Goal: Task Accomplishment & Management: Use online tool/utility

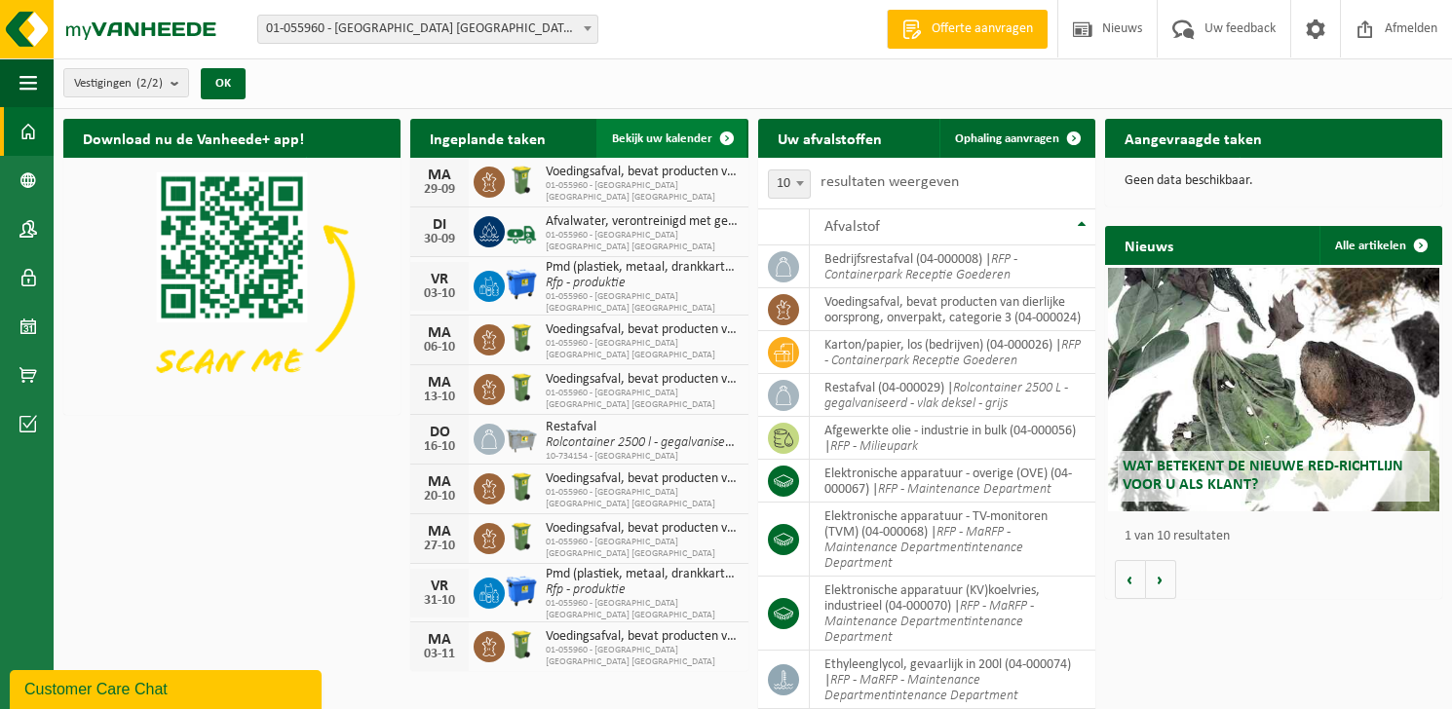
click at [688, 133] on span "Bekijk uw kalender" at bounding box center [662, 139] width 100 height 13
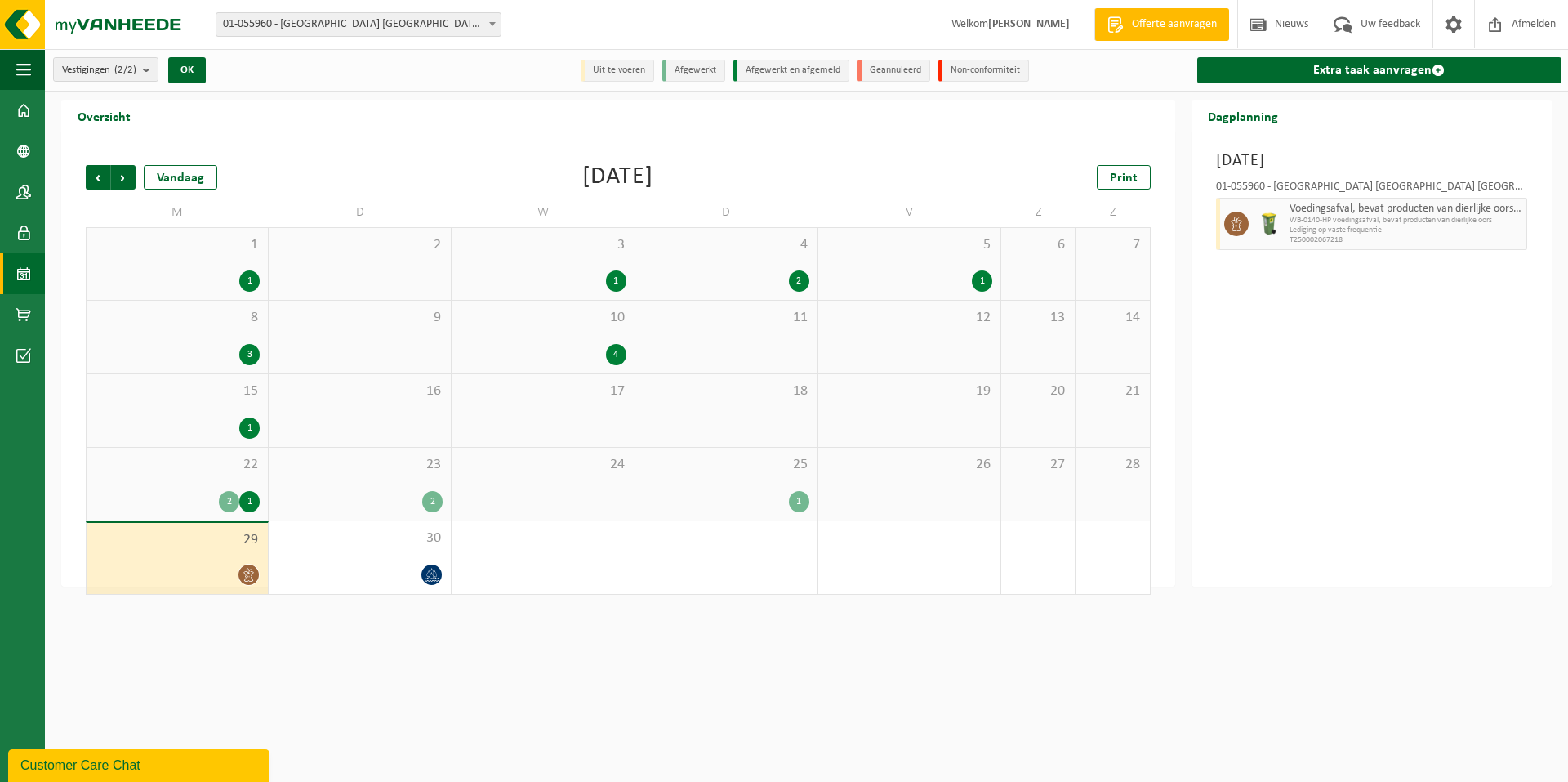
click at [207, 563] on div at bounding box center [177, 574] width 165 height 22
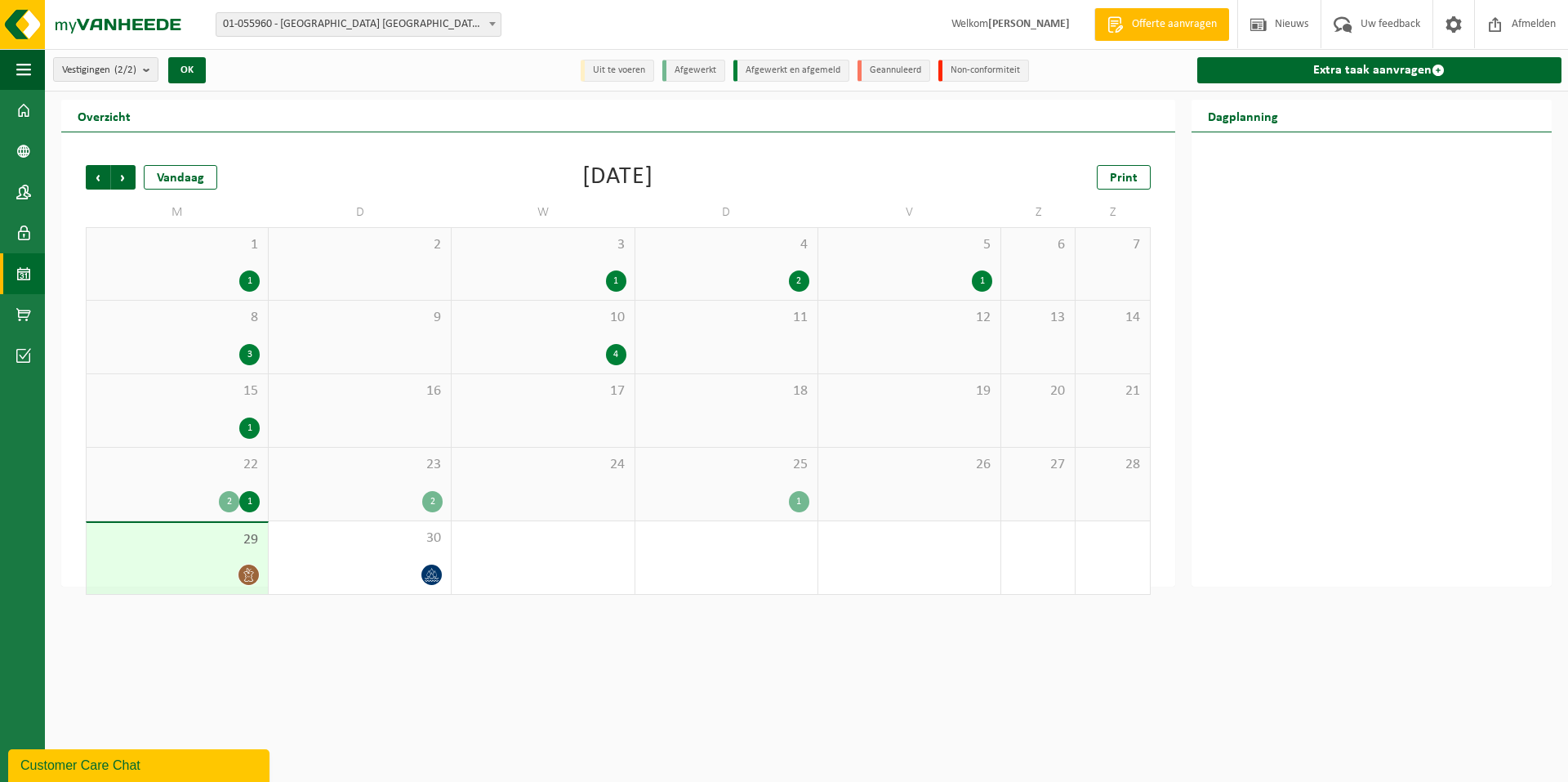
click at [215, 491] on div "2 1" at bounding box center [177, 501] width 165 height 21
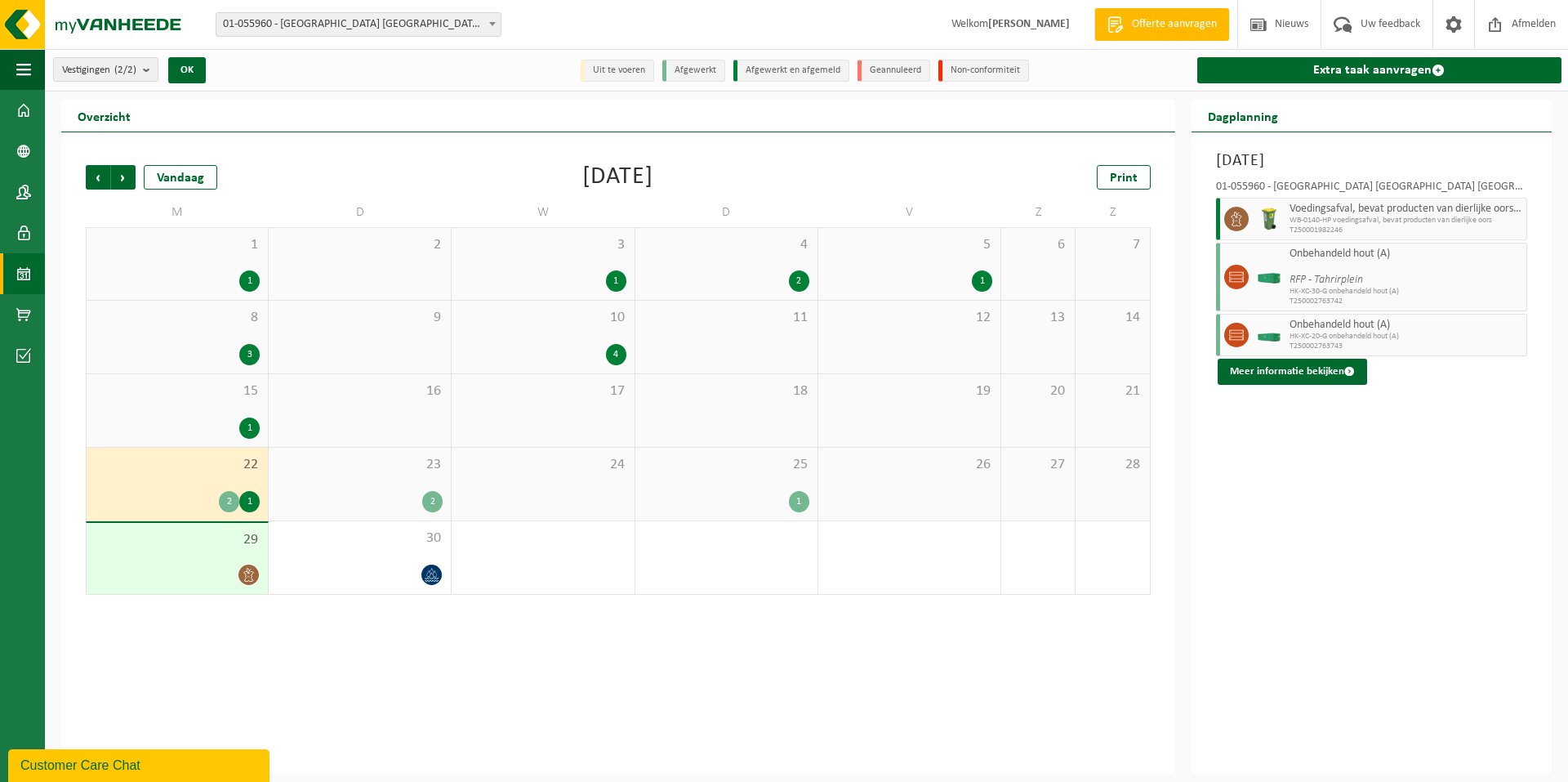
click at [719, 489] on div "25 1" at bounding box center [726, 484] width 182 height 73
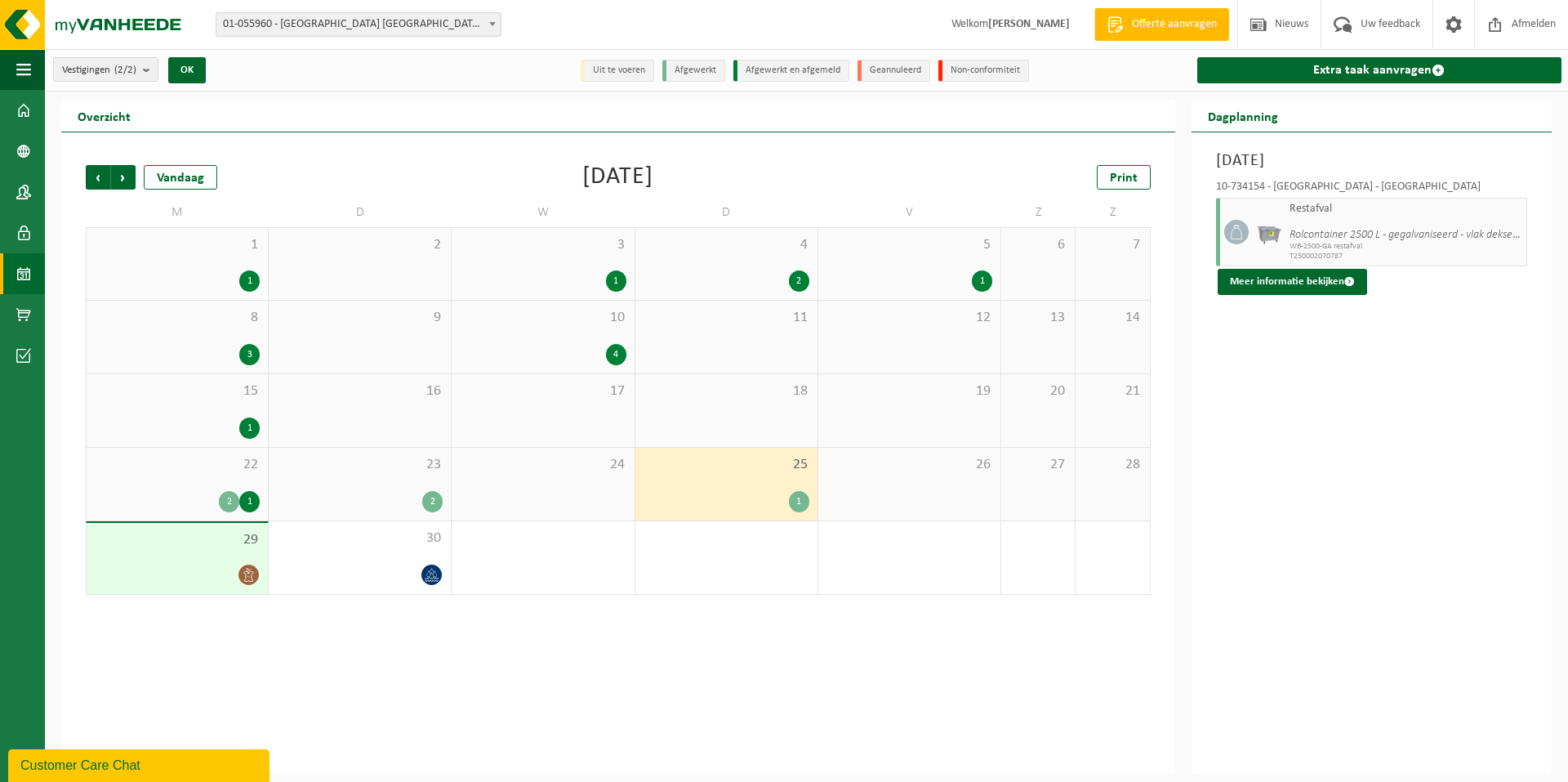
click at [186, 557] on div "29" at bounding box center [177, 558] width 181 height 71
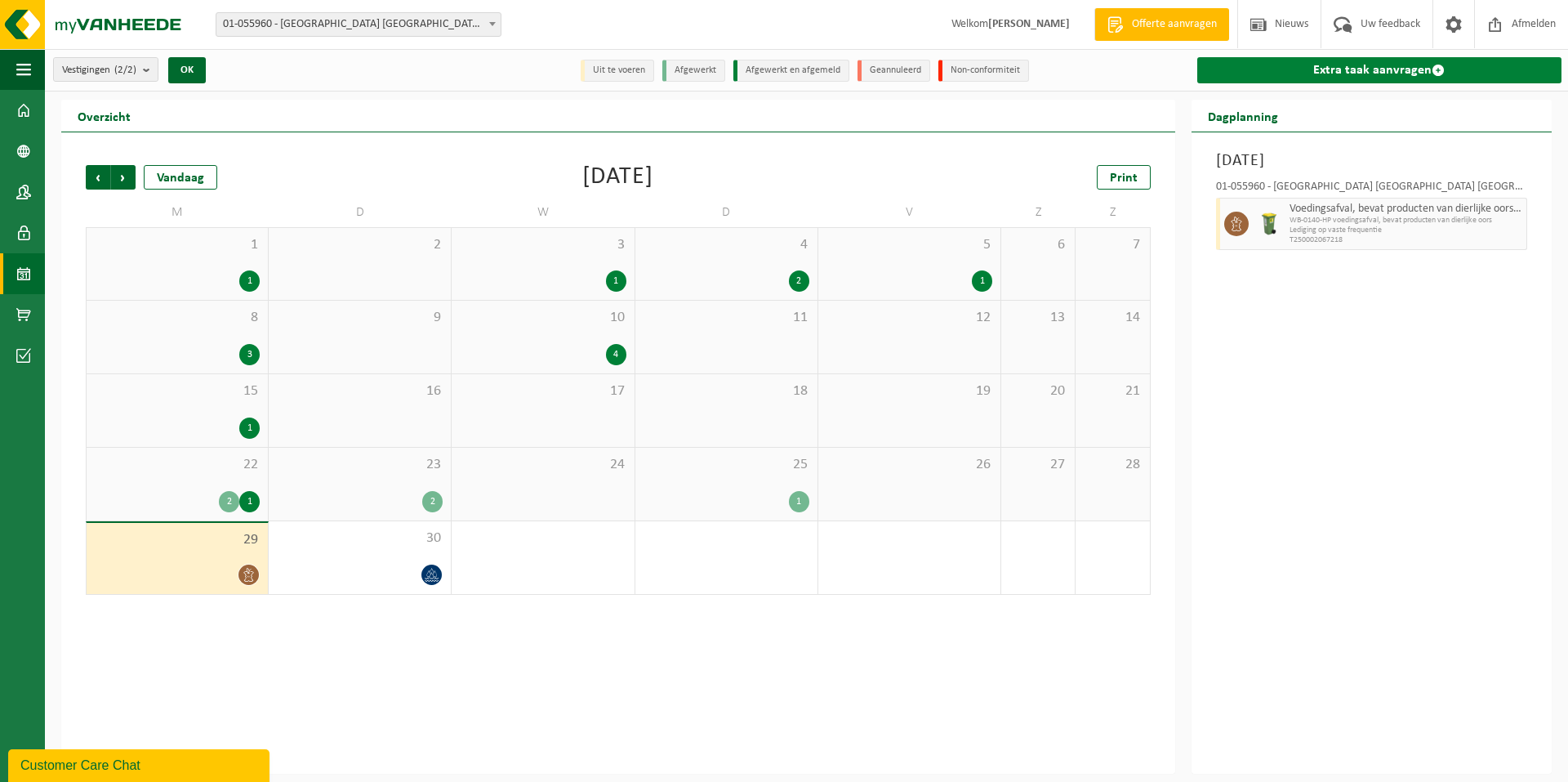
click at [1216, 63] on link "Extra taak aanvragen" at bounding box center [1379, 70] width 365 height 26
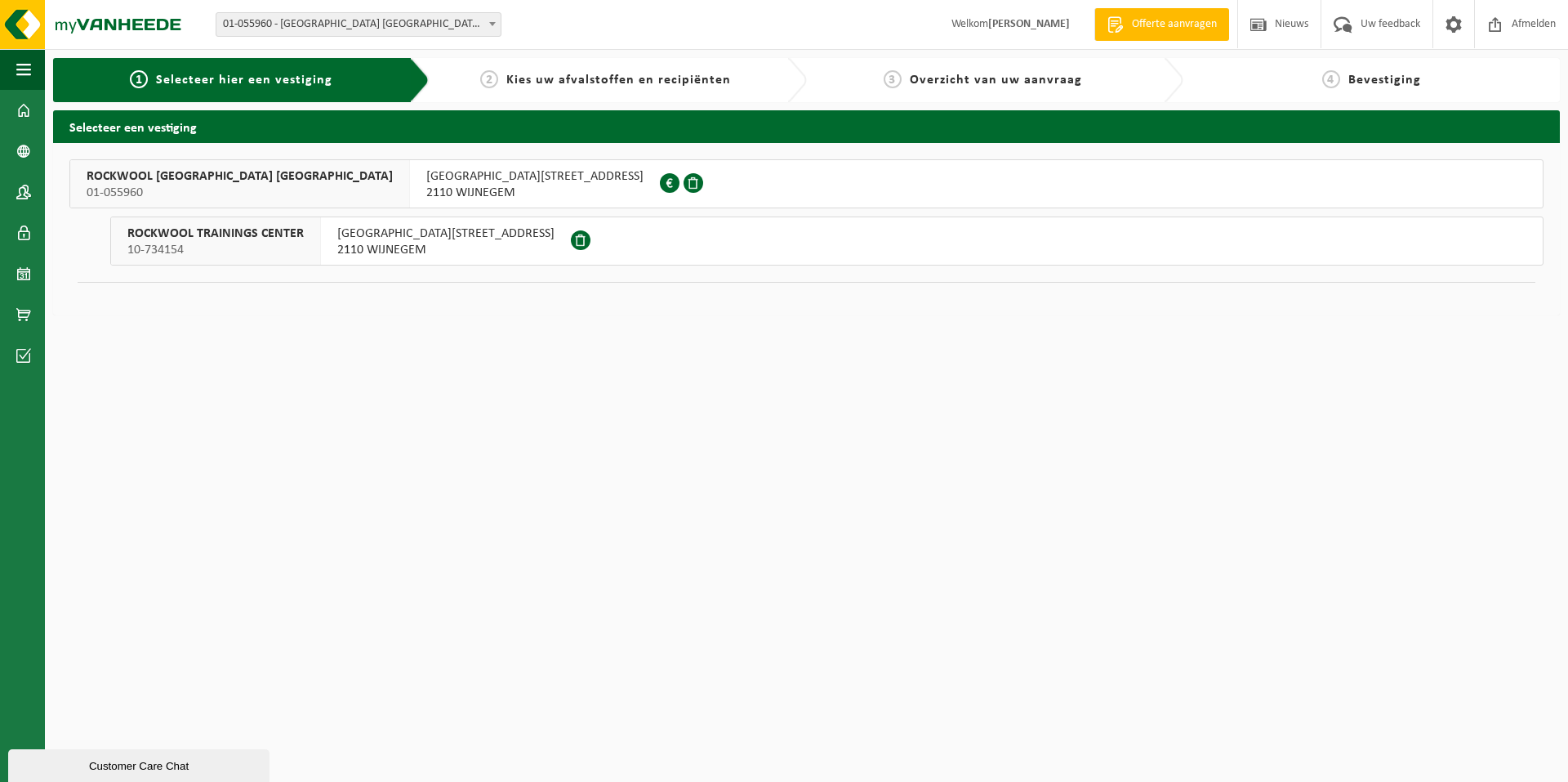
click at [147, 175] on span "ROCKWOOL [GEOGRAPHIC_DATA] [GEOGRAPHIC_DATA]" at bounding box center [239, 176] width 306 height 16
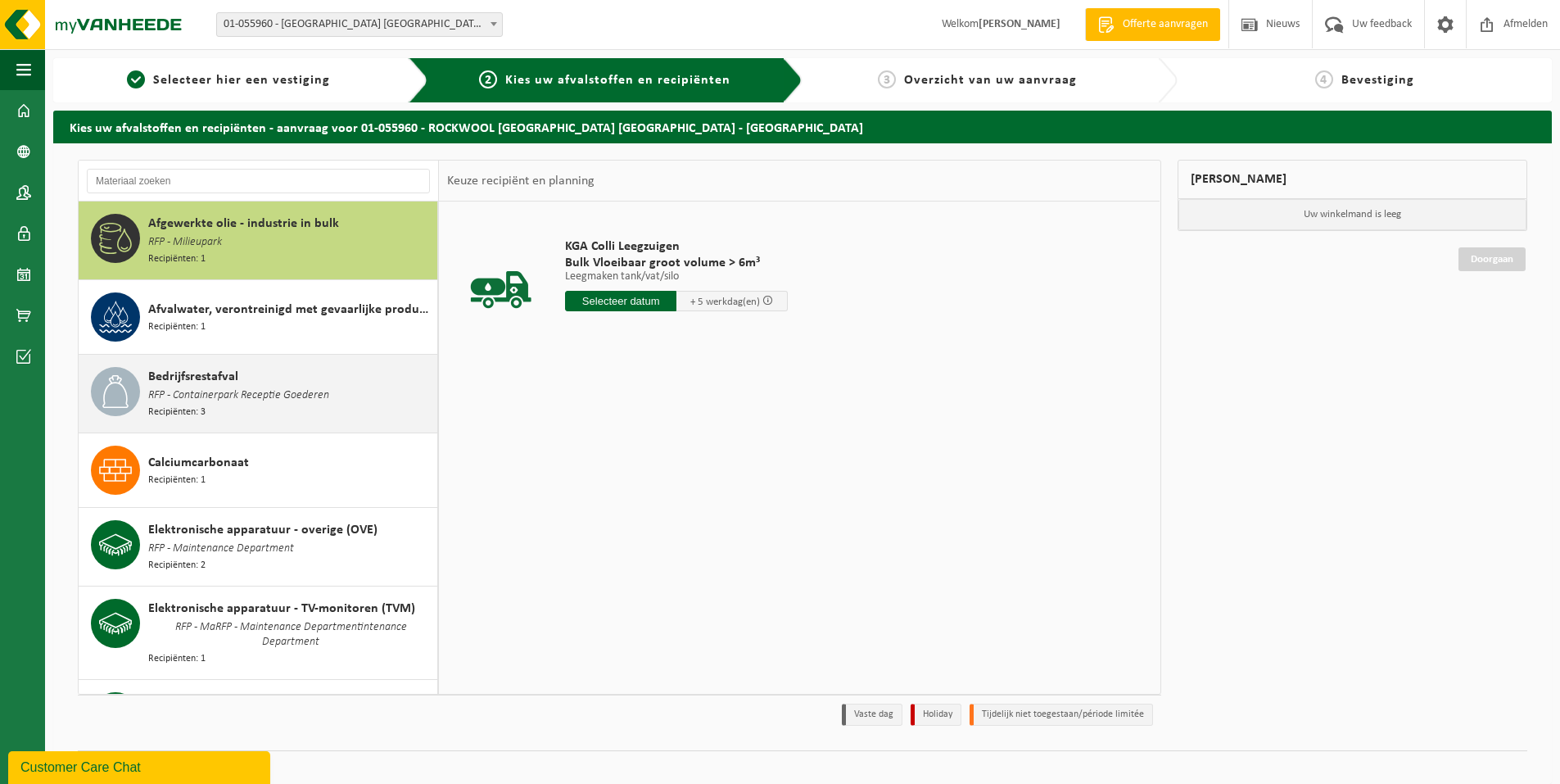
click at [227, 381] on span "Bedrijfsrestafval" at bounding box center [192, 376] width 90 height 19
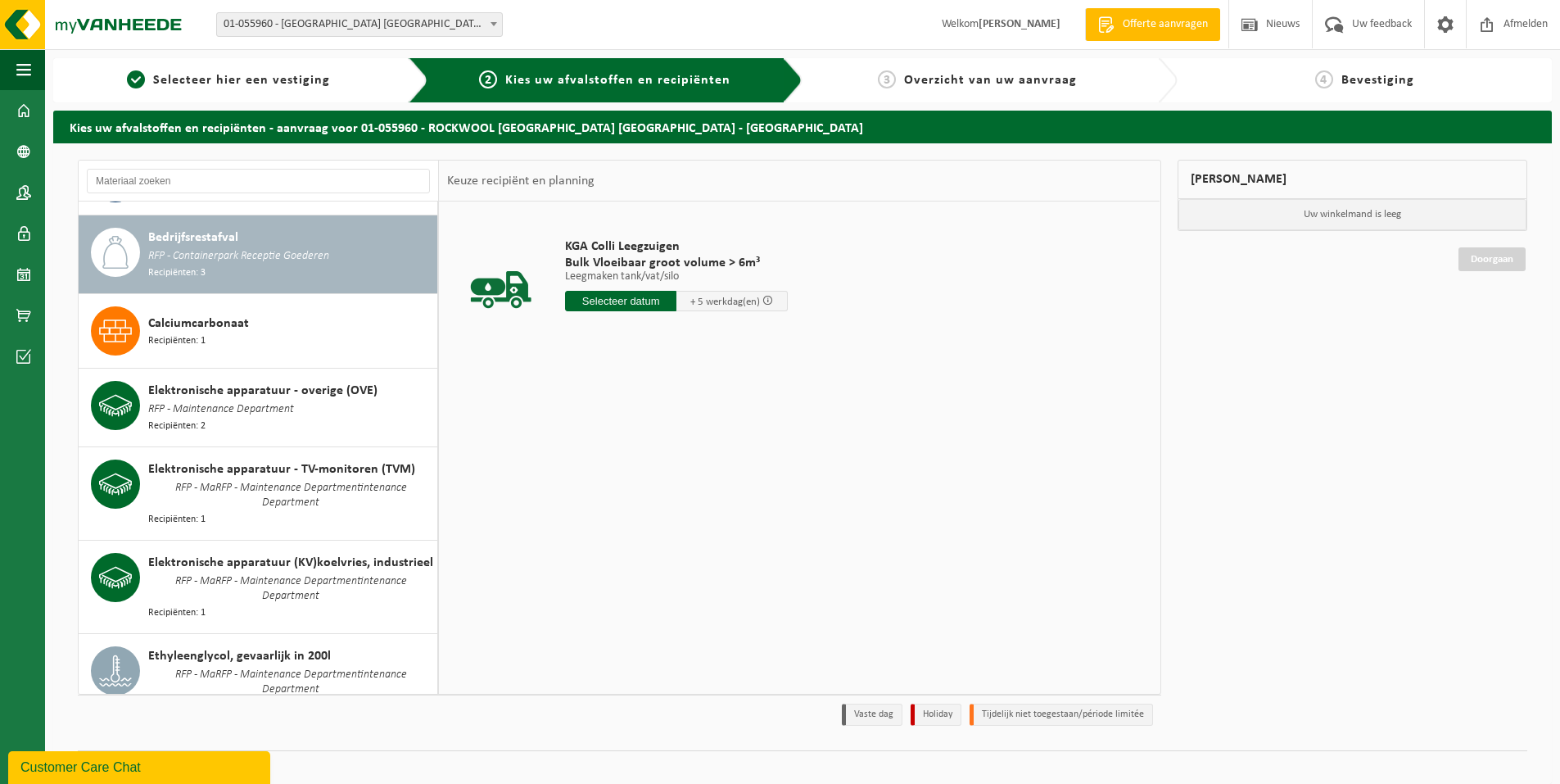
scroll to position [150, 0]
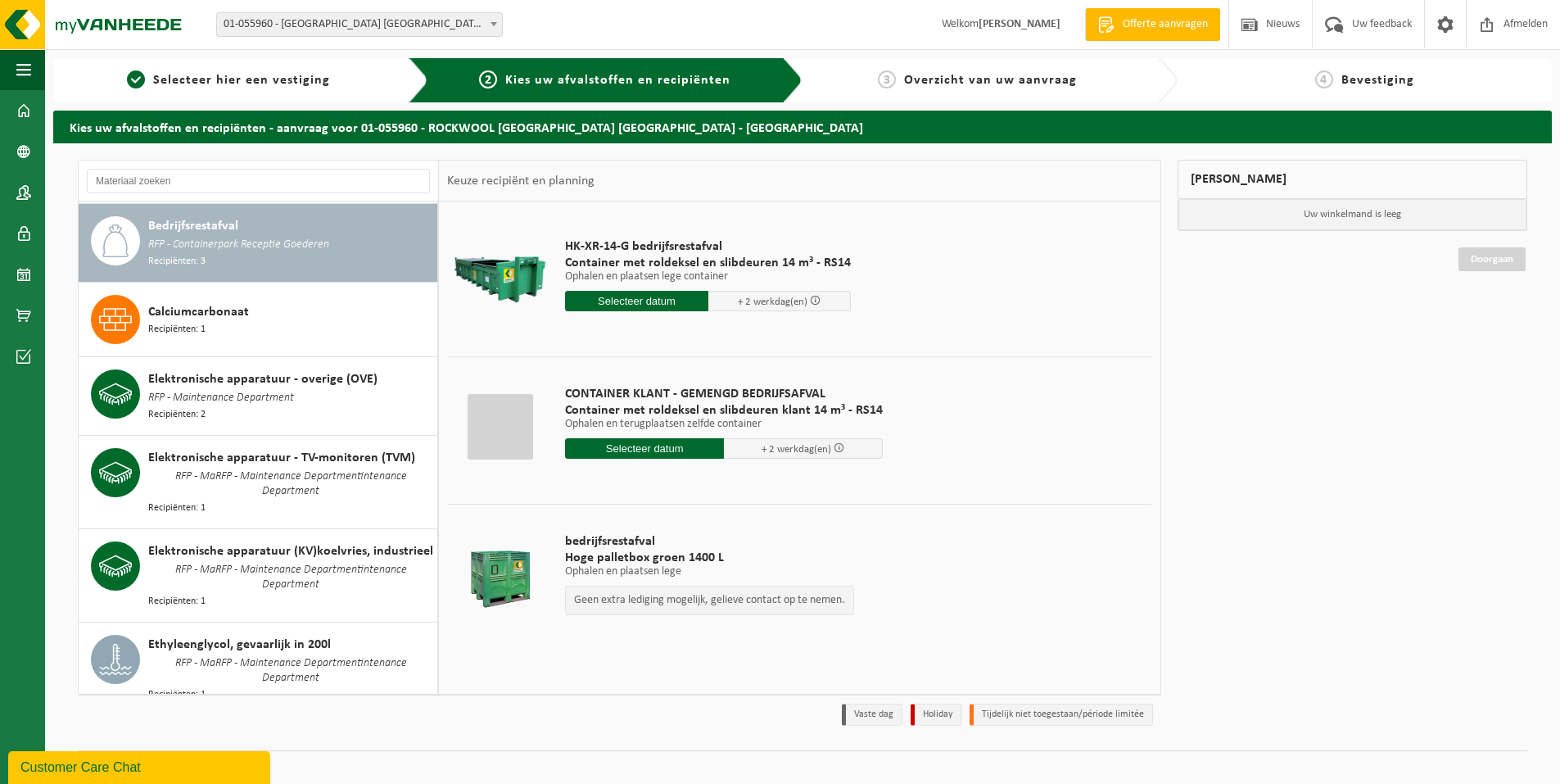
click at [630, 296] on input "text" at bounding box center [636, 301] width 144 height 20
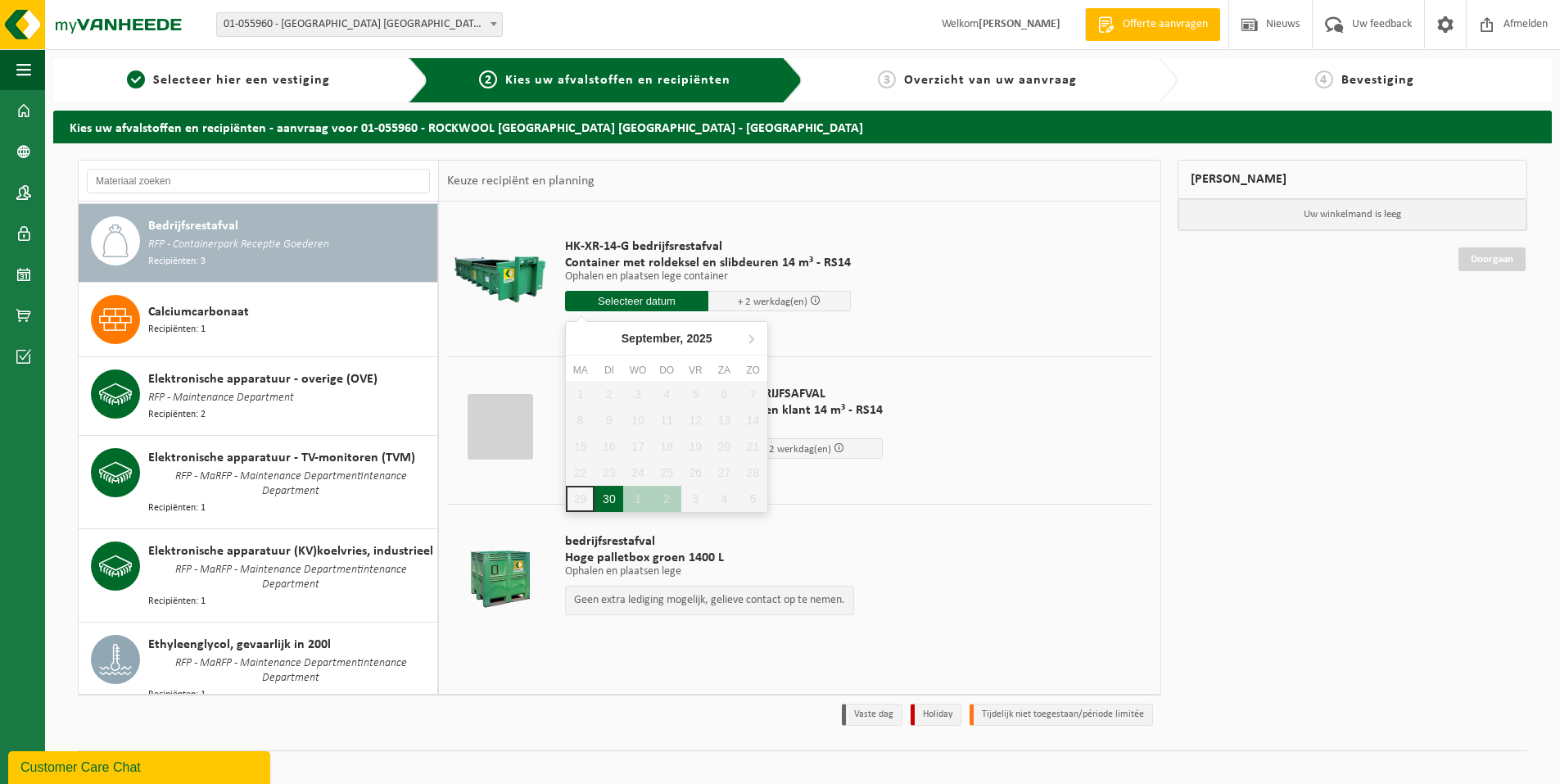
click at [605, 492] on div "30" at bounding box center [609, 498] width 29 height 26
type input "Van 2025-09-30"
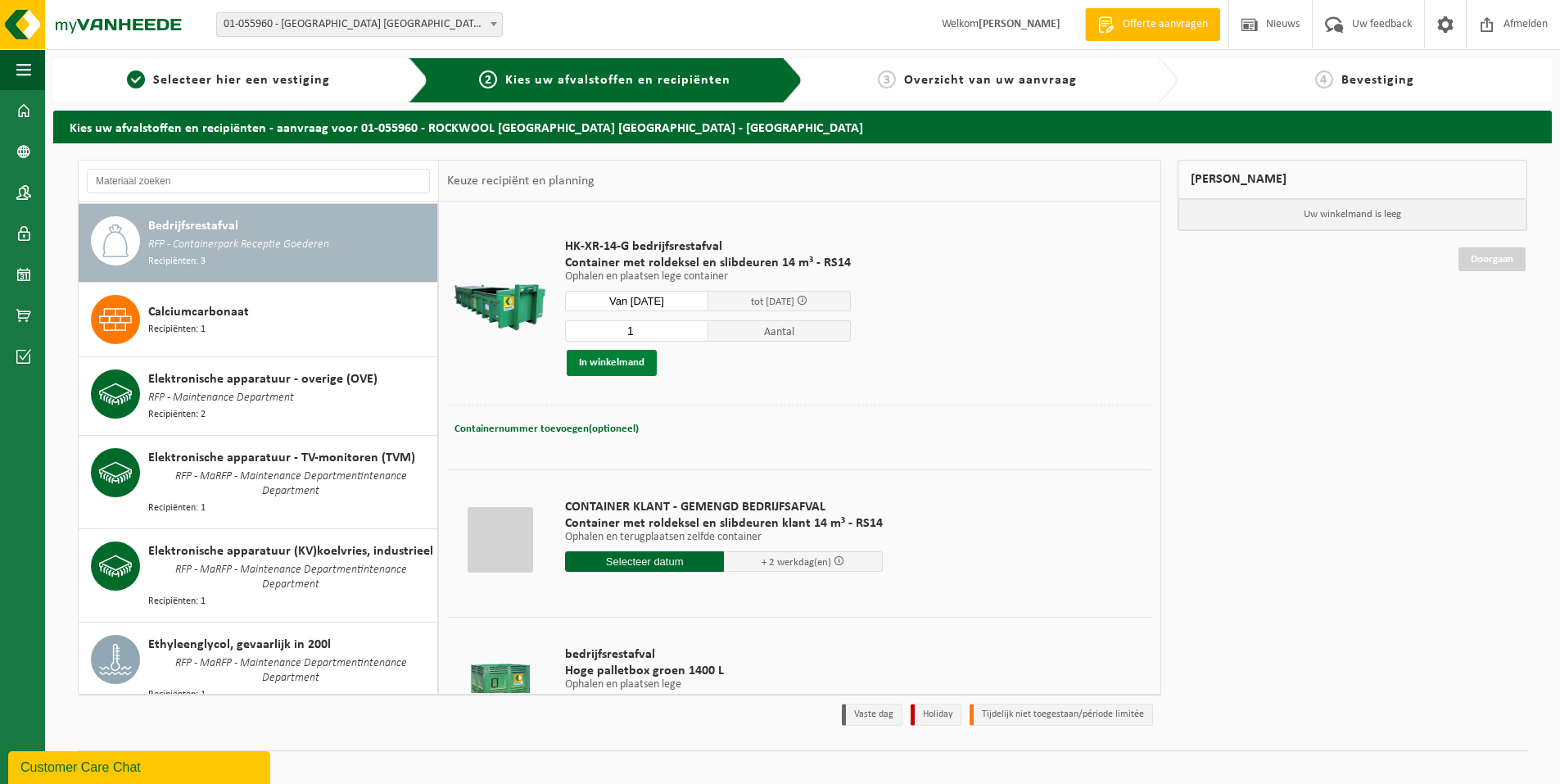
click at [627, 366] on button "In winkelmand" at bounding box center [611, 362] width 90 height 26
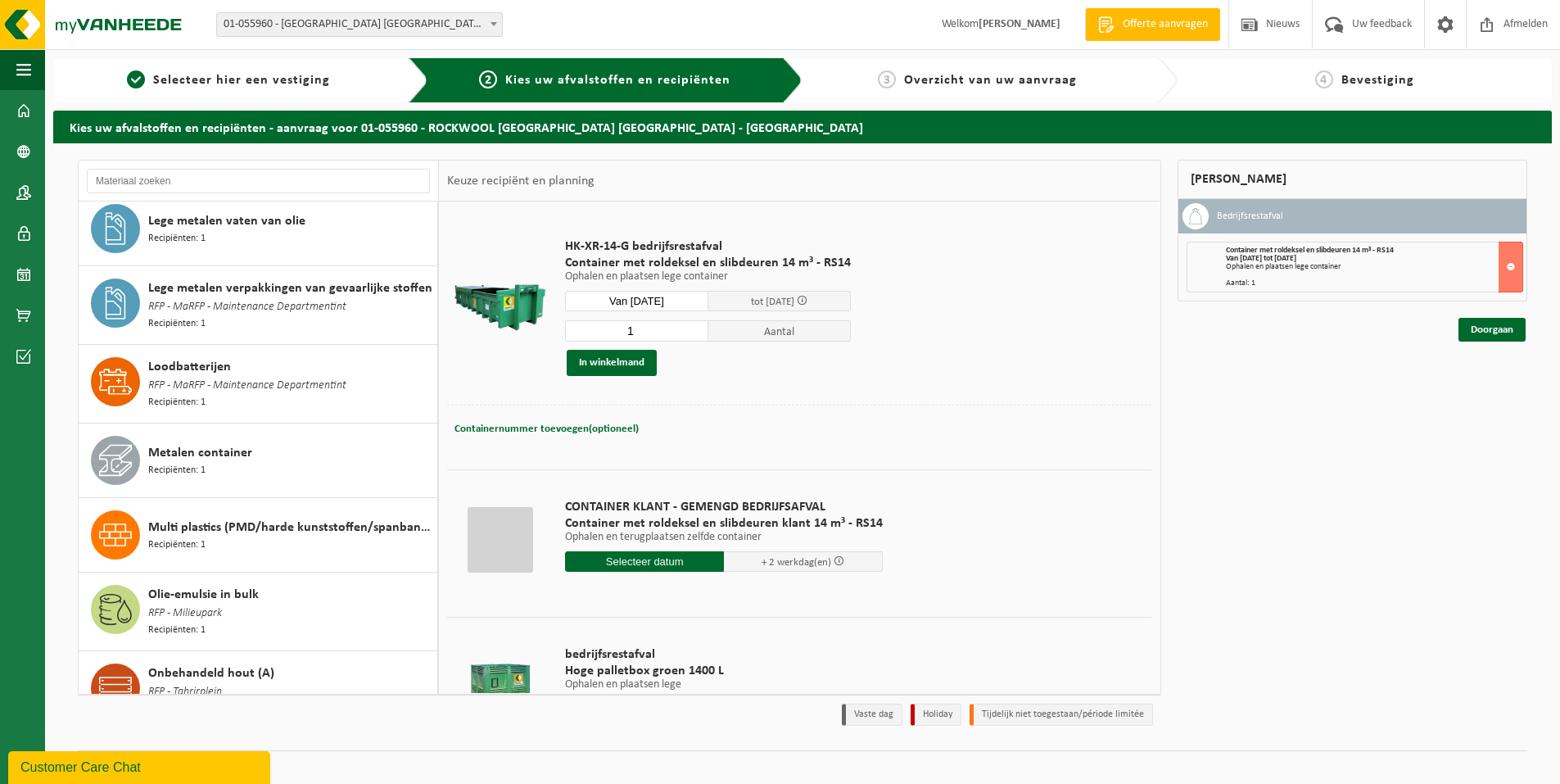
scroll to position [1215, 0]
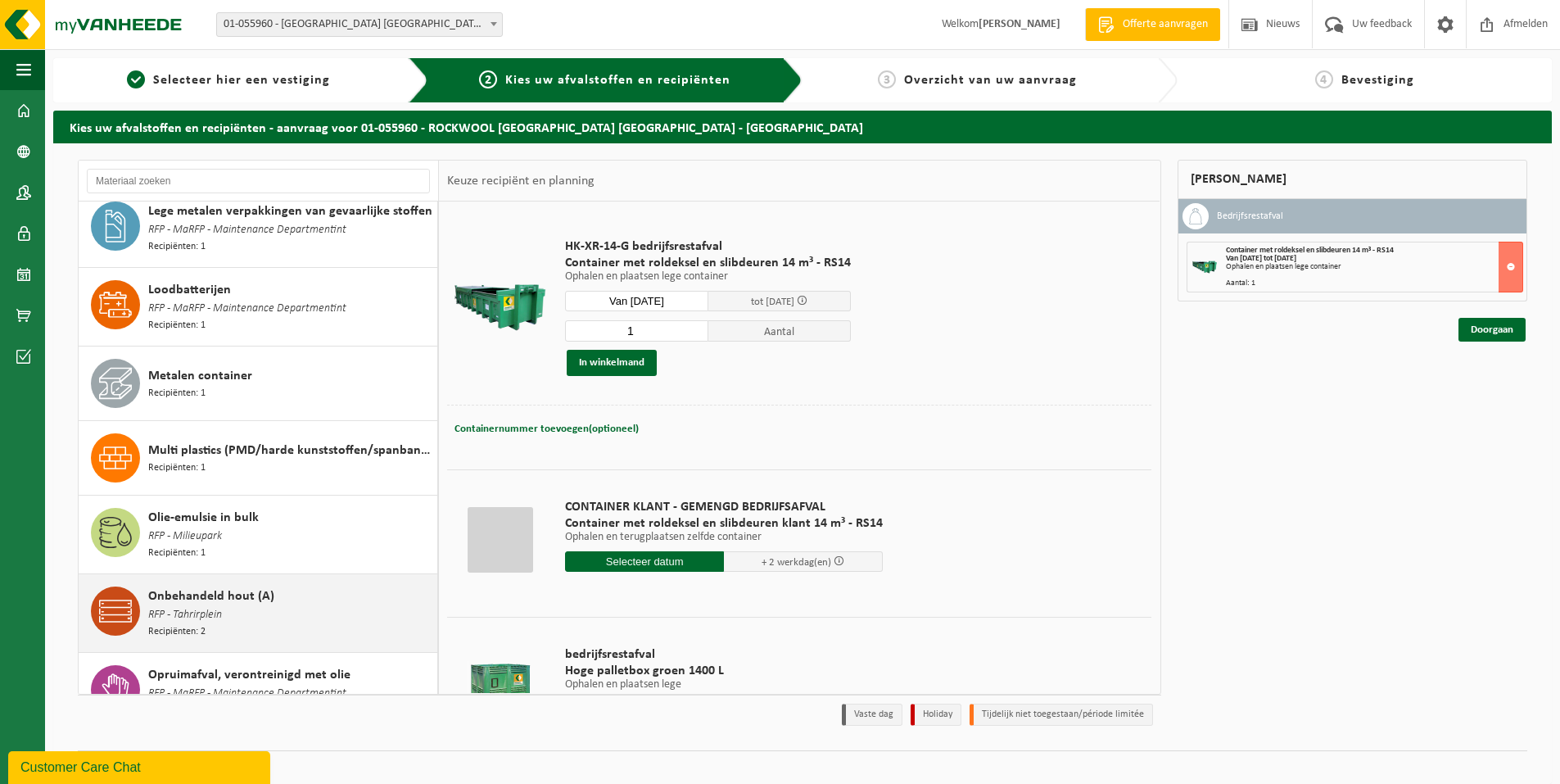
click at [205, 587] on span "Onbehandeld hout (A)" at bounding box center [211, 596] width 126 height 19
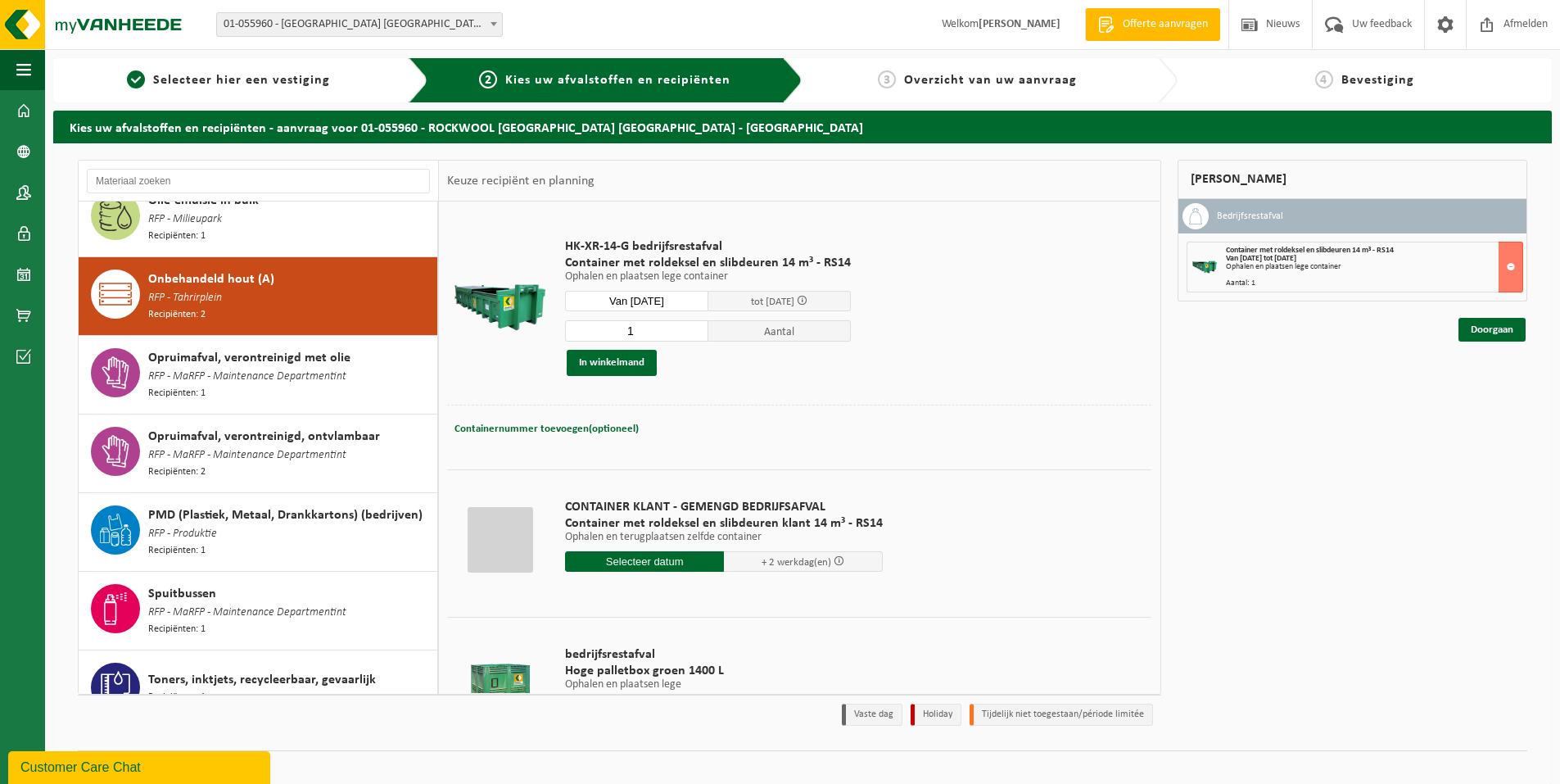
scroll to position [1553, 0]
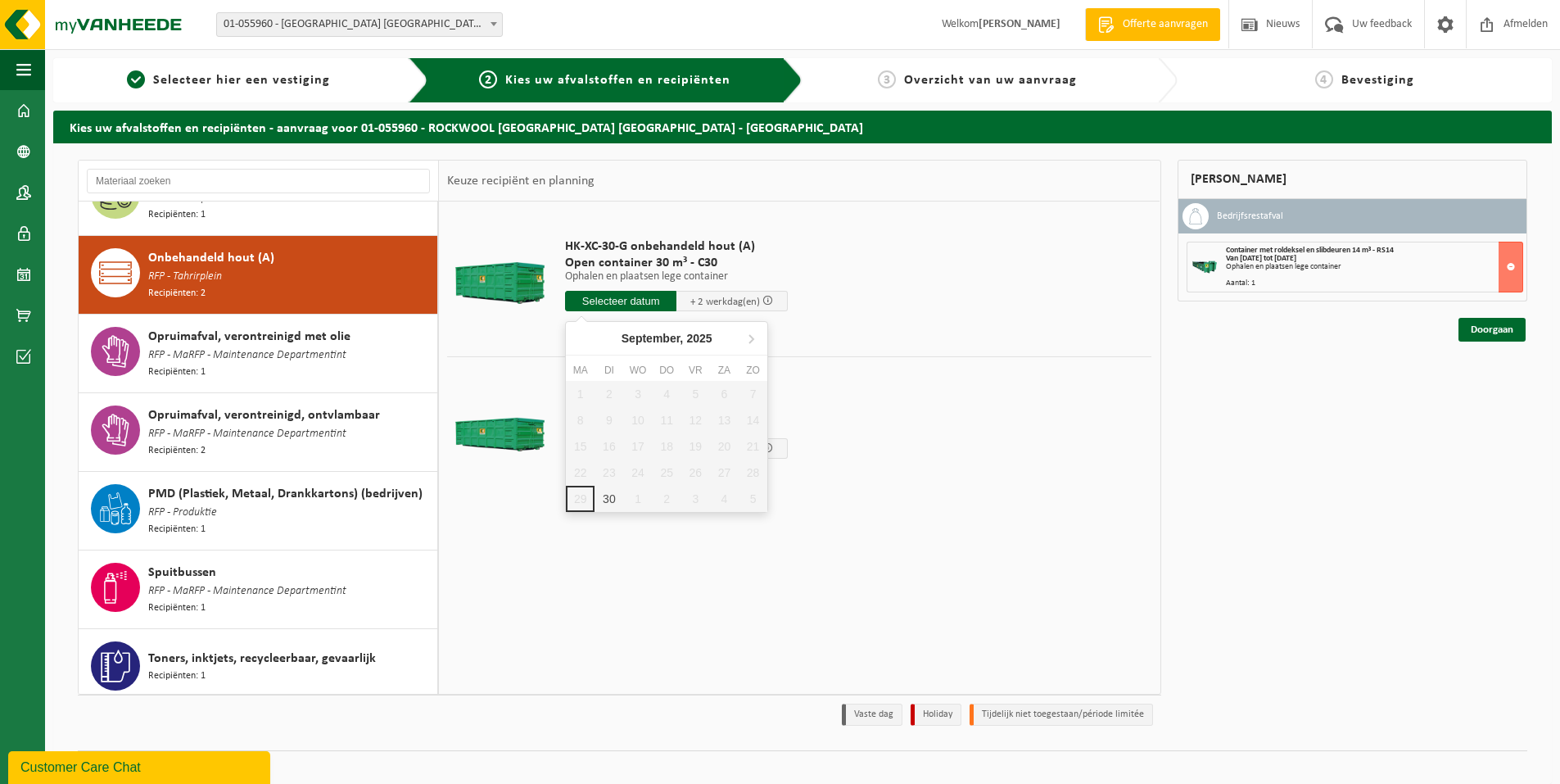
click at [647, 307] on input "text" at bounding box center [620, 301] width 112 height 20
click at [603, 497] on div "30" at bounding box center [609, 498] width 29 height 26
type input "Van 2025-09-30"
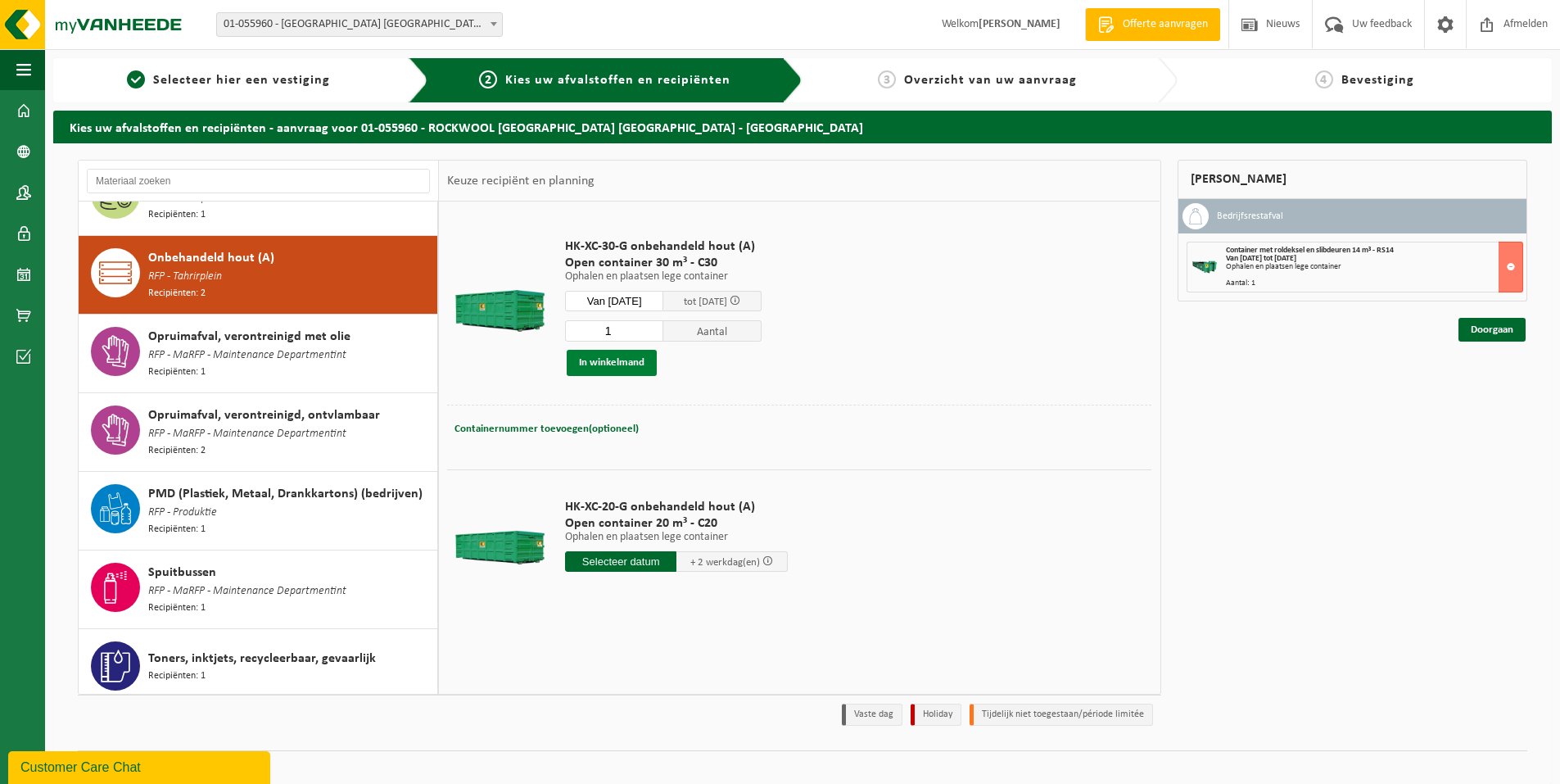
click at [635, 357] on button "In winkelmand" at bounding box center [611, 362] width 90 height 26
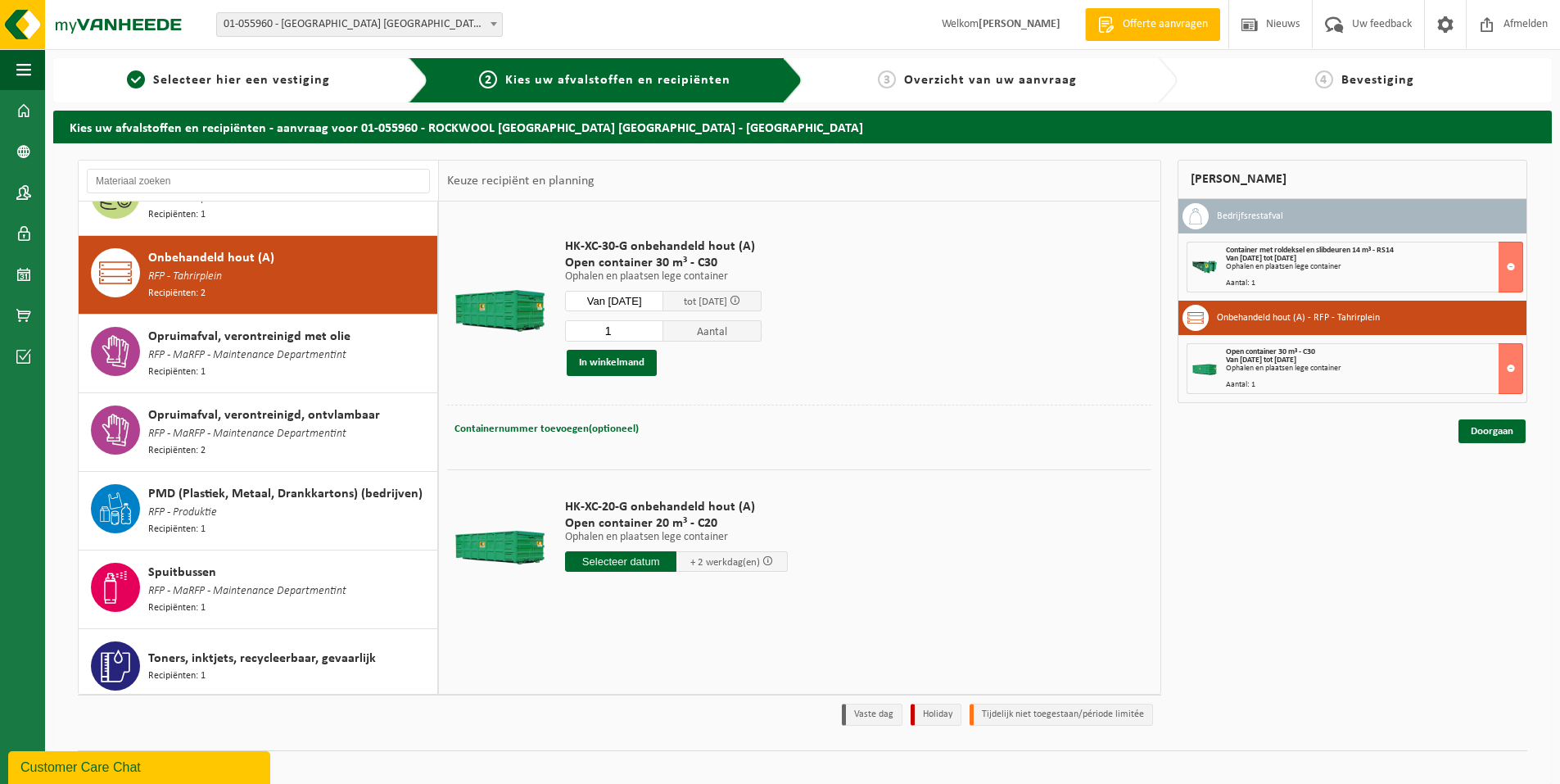
click at [627, 551] on input "text" at bounding box center [620, 561] width 112 height 20
click at [608, 755] on div "30" at bounding box center [609, 758] width 29 height 26
type input "Van 2025-09-30"
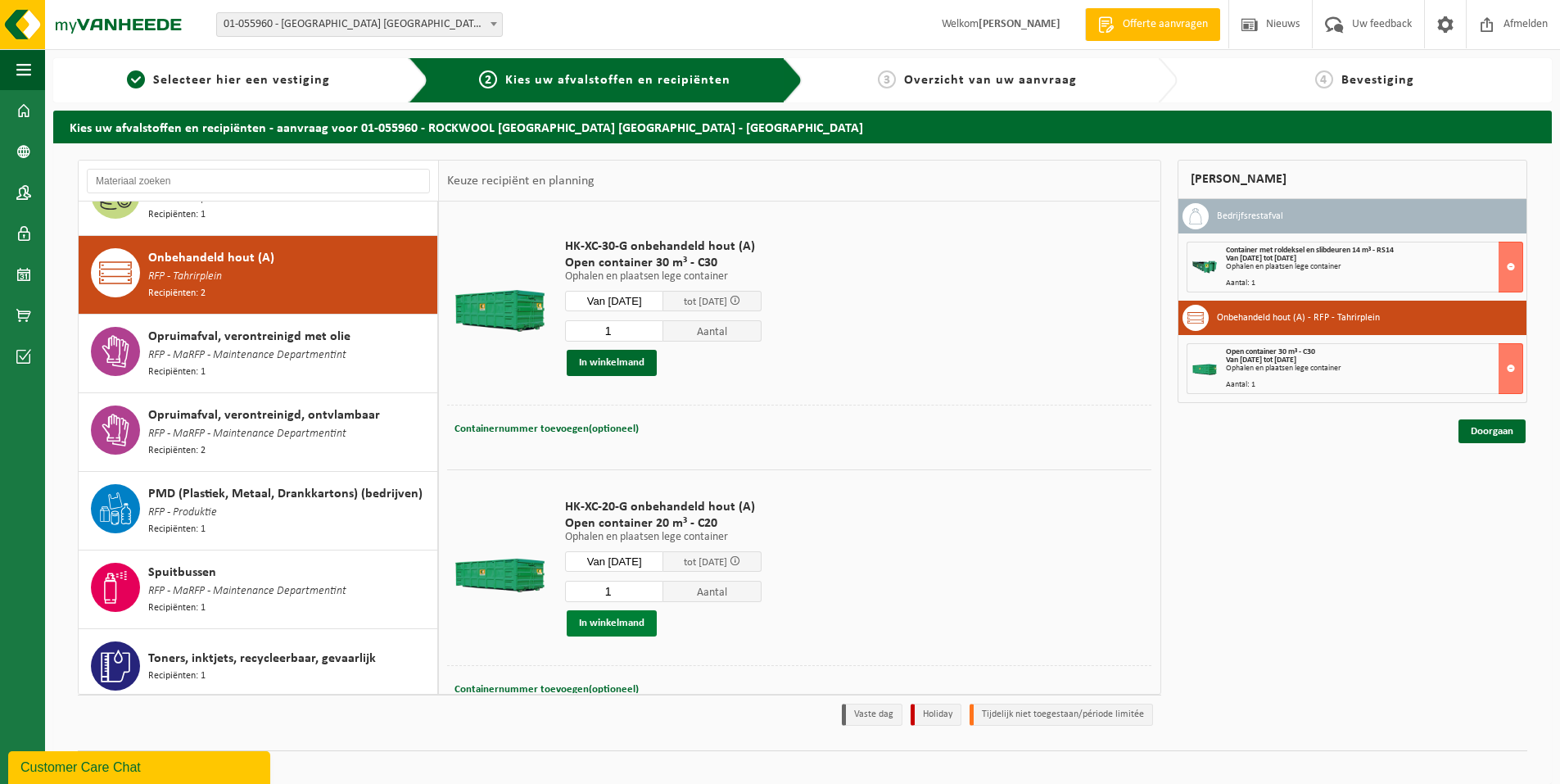
click at [611, 624] on button "In winkelmand" at bounding box center [611, 623] width 90 height 26
click at [1498, 487] on link "Doorgaan" at bounding box center [1492, 490] width 67 height 24
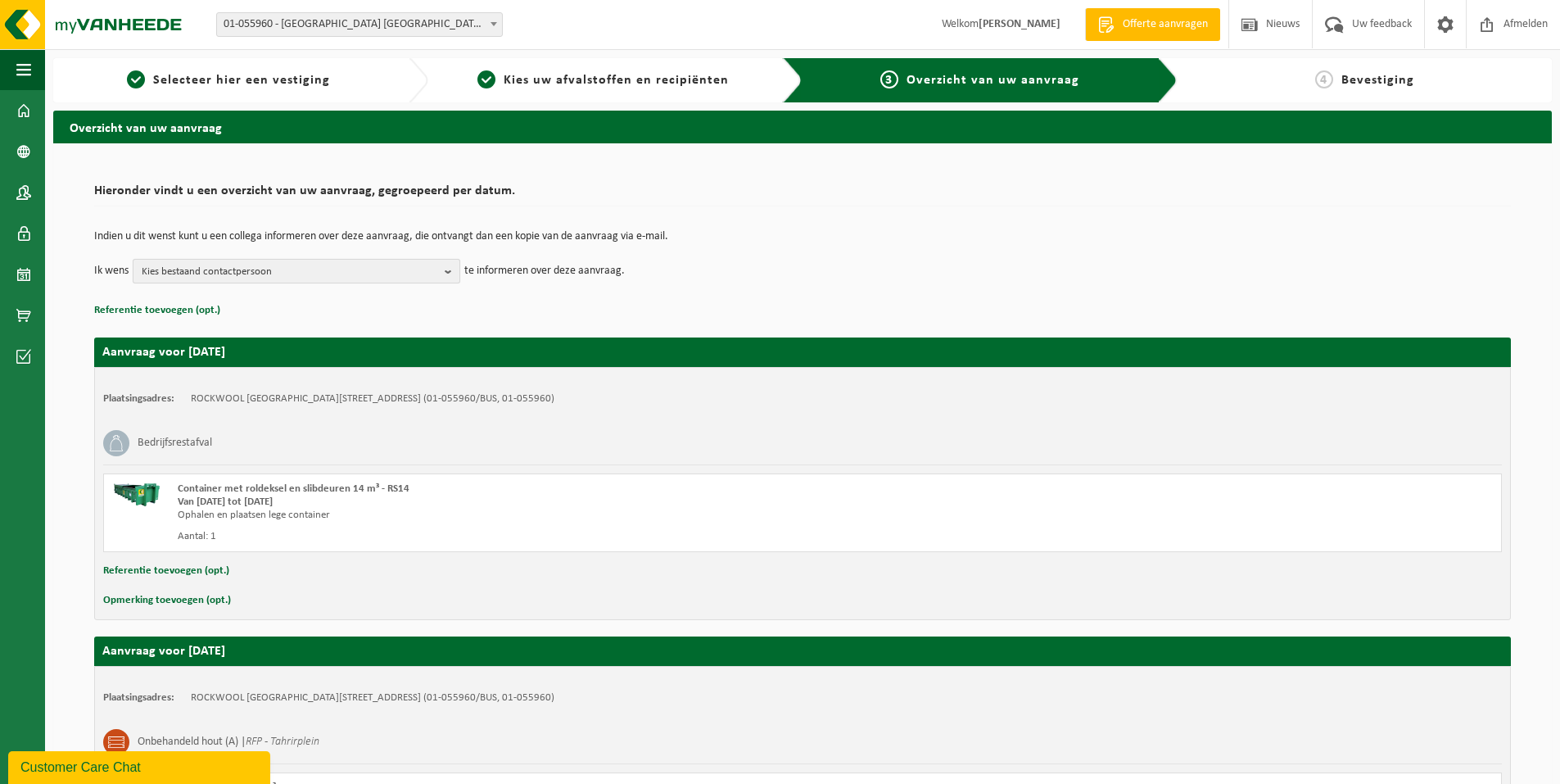
click at [447, 276] on b "button" at bounding box center [452, 271] width 15 height 23
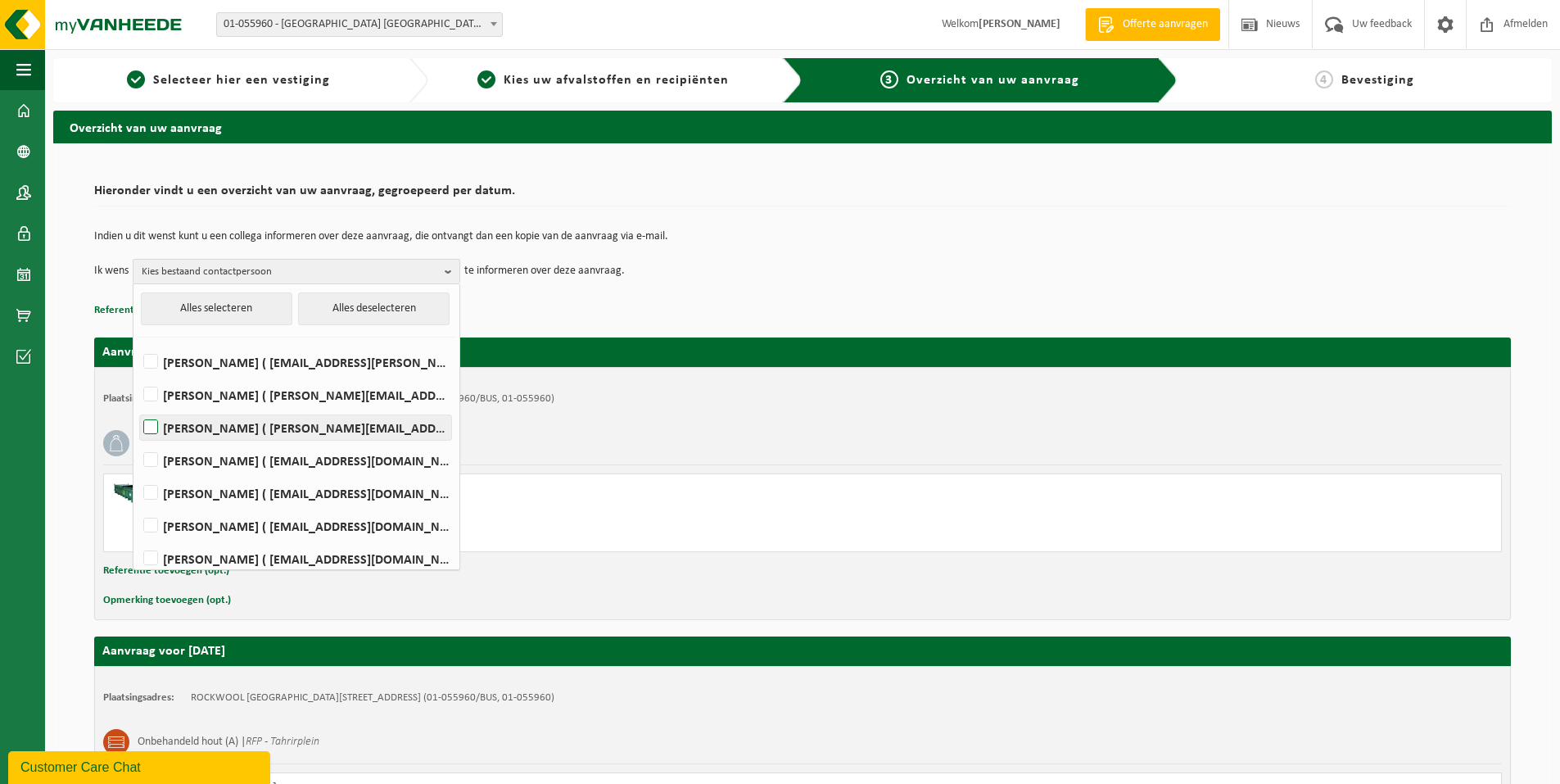
click at [155, 429] on label "Walter Daems ( walter.daems@rockfon.com )" at bounding box center [296, 427] width 311 height 24
click at [138, 407] on input "Walter Daems ( walter.daems@rockfon.com )" at bounding box center [137, 406] width 1 height 1
checkbox input "true"
click at [153, 458] on label "Bruno De Wael ( bruno.de.wael@rockfon.com )" at bounding box center [296, 460] width 311 height 24
click at [138, 439] on input "Bruno De Wael ( bruno.de.wael@rockfon.com )" at bounding box center [137, 439] width 1 height 1
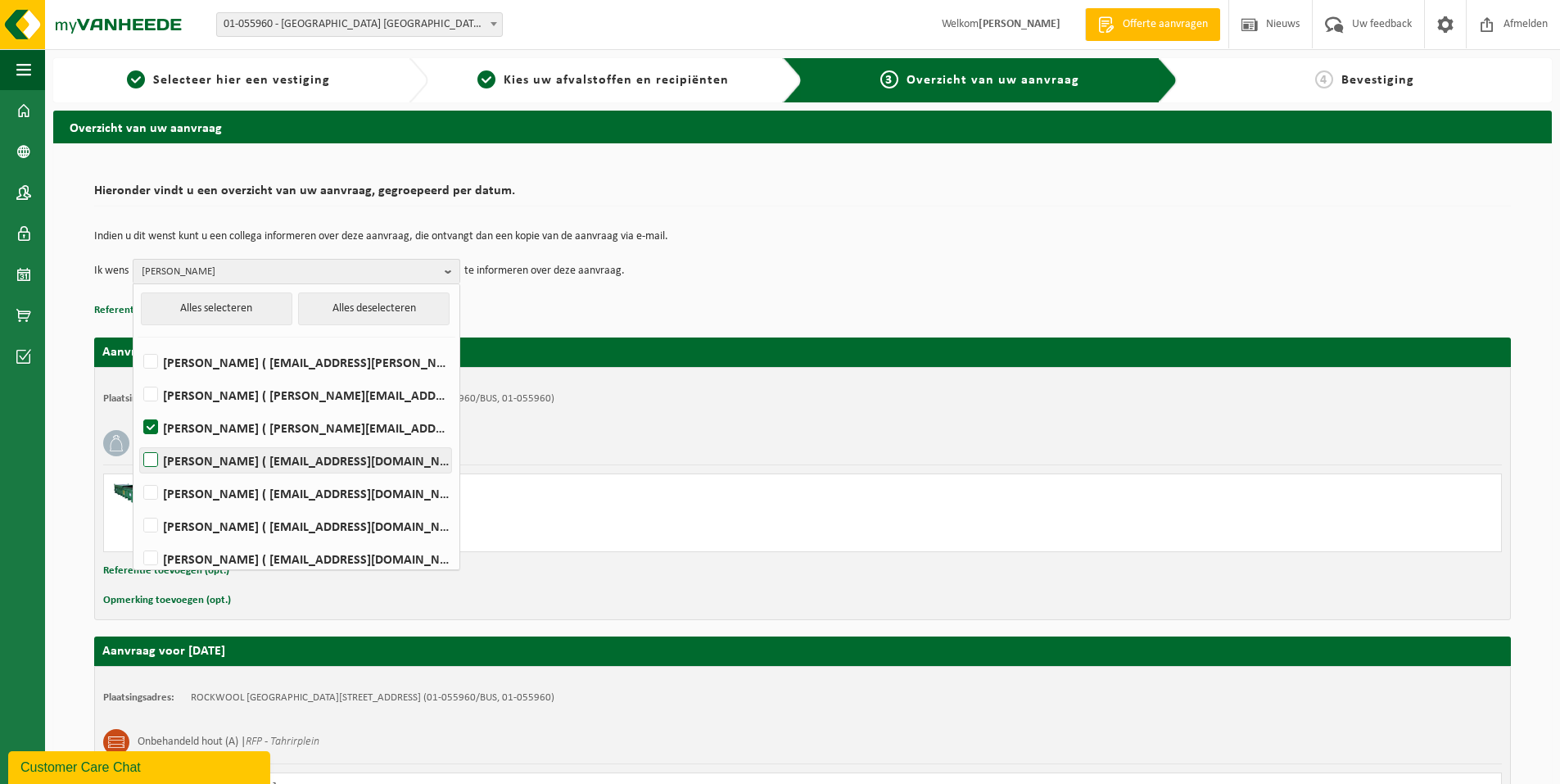
checkbox input "true"
click at [820, 282] on td "Ik wens Walter Daems, Bruno De Wael Alles selecteren Alles deselecteren Emilio …" at bounding box center [803, 271] width 1417 height 24
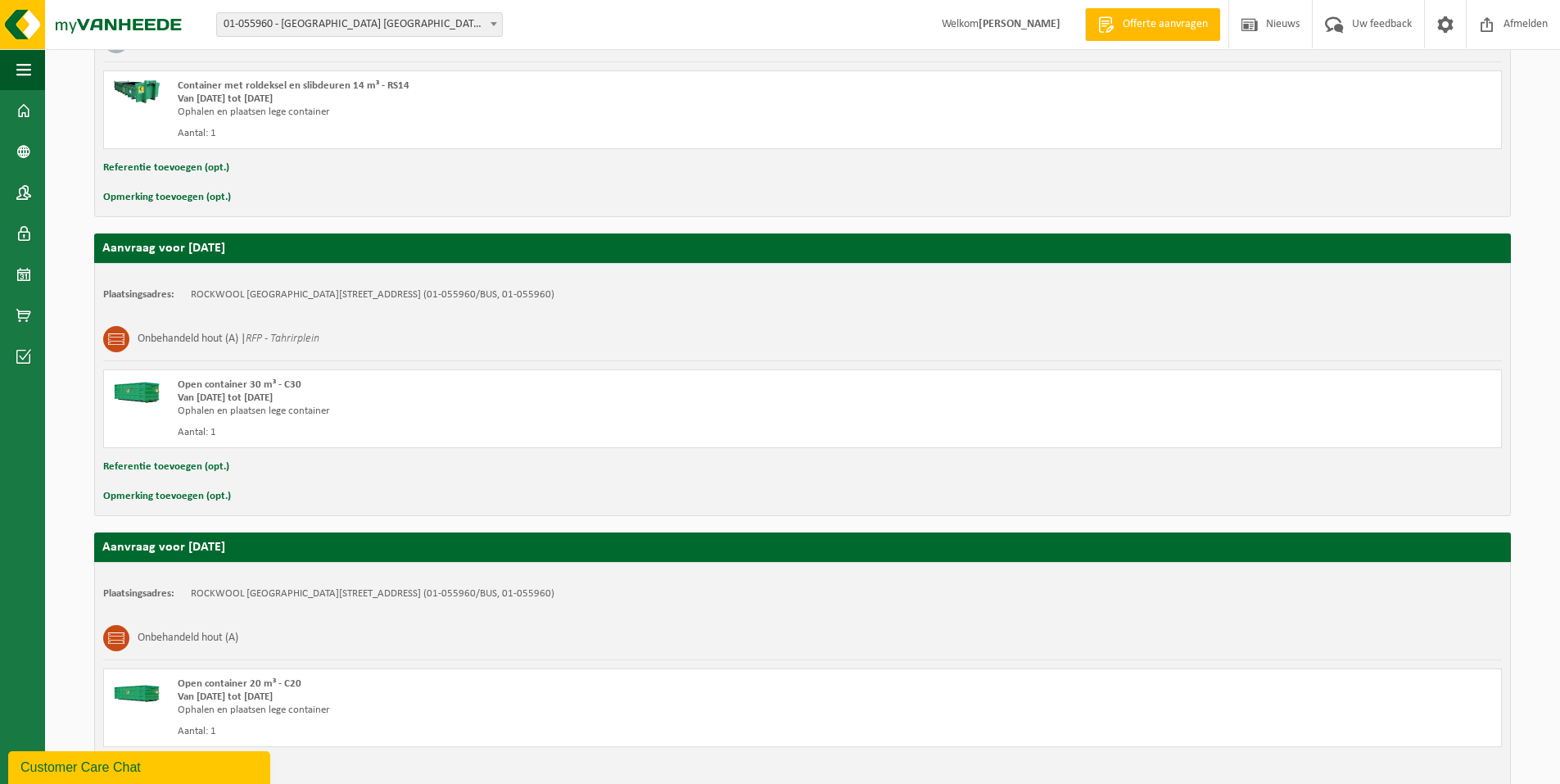
scroll to position [517, 0]
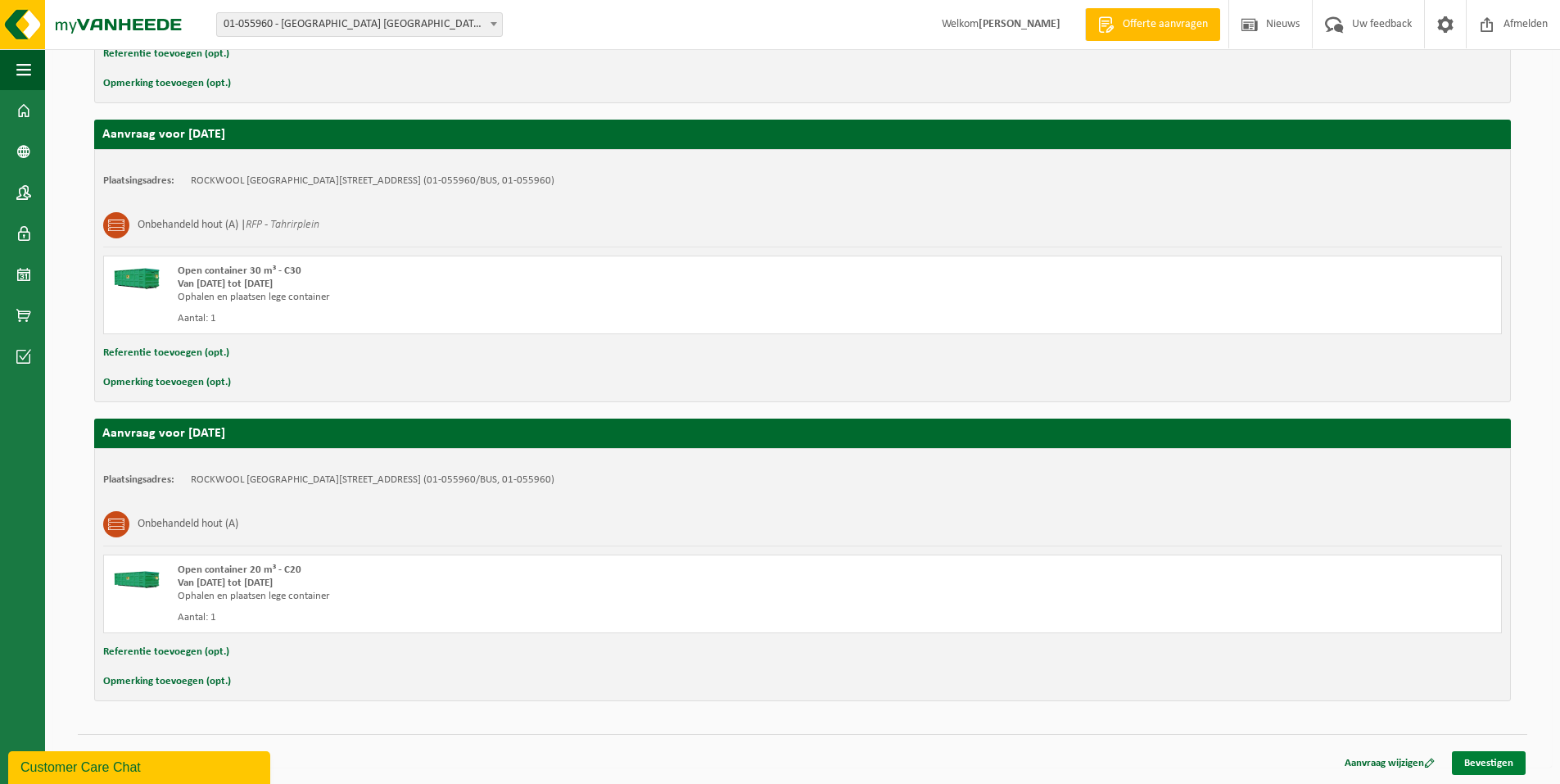
click at [1499, 763] on link "Bevestigen" at bounding box center [1489, 763] width 74 height 24
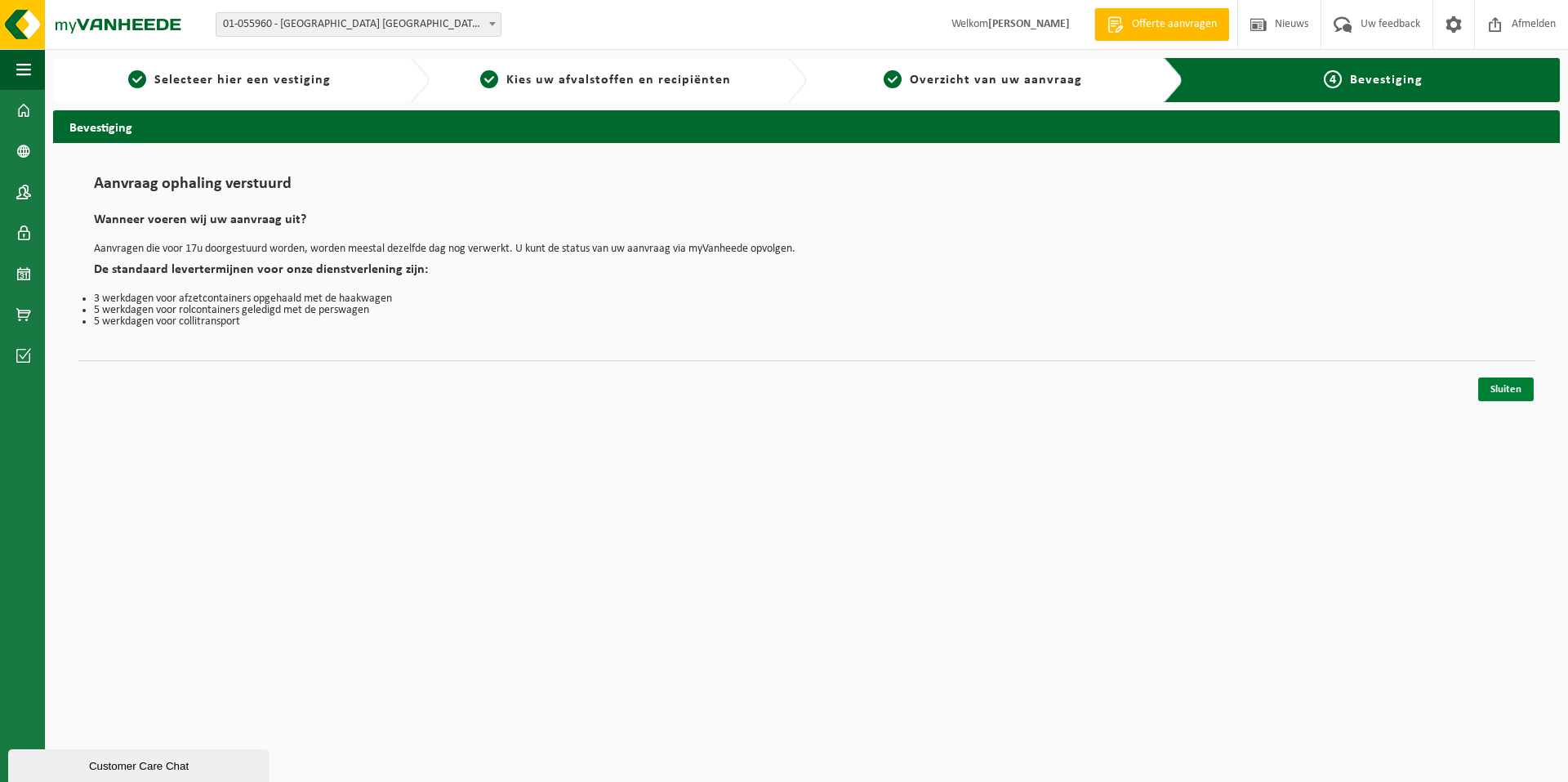
click at [1524, 389] on link "Sluiten" at bounding box center [1506, 389] width 55 height 23
